Goal: Find contact information: Find contact information

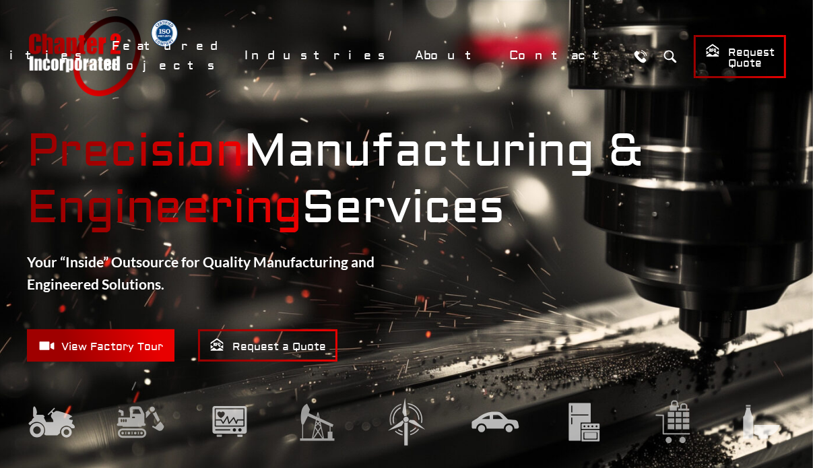
click at [586, 55] on link "Contact" at bounding box center [560, 55] width 121 height 29
